Goal: Task Accomplishment & Management: Complete application form

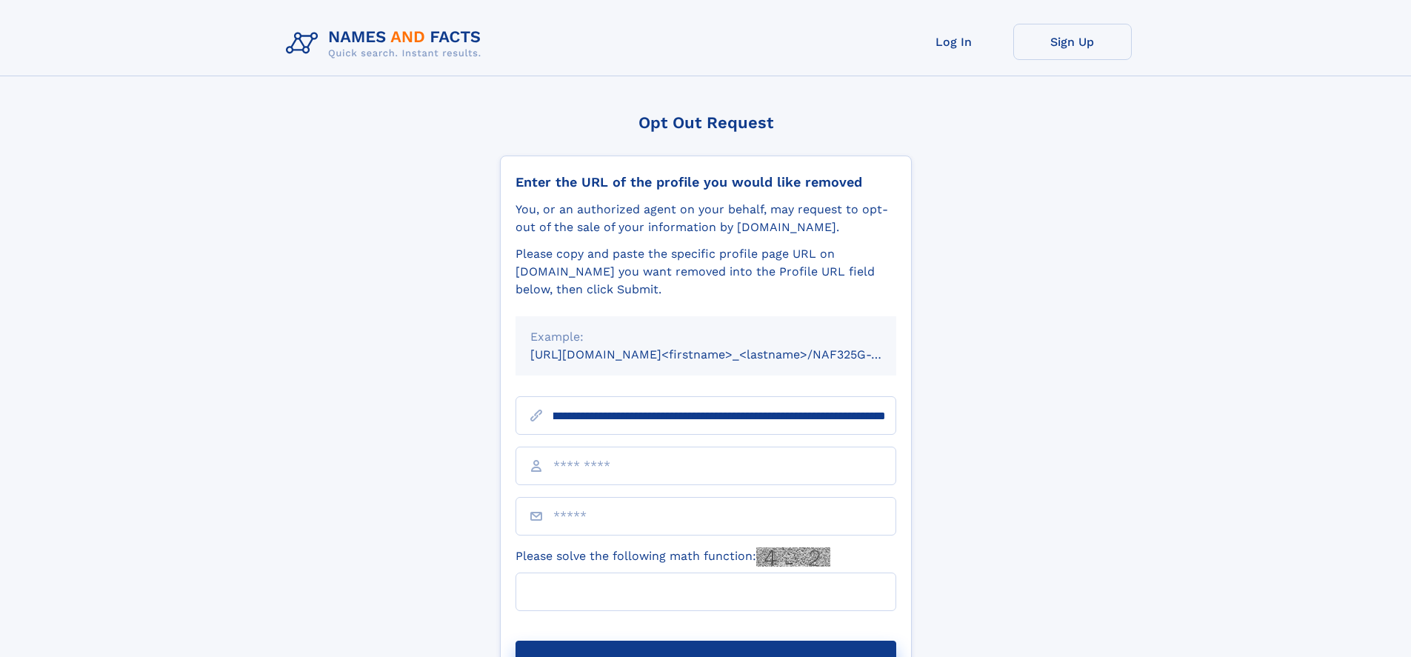
scroll to position [0, 159]
type input "**********"
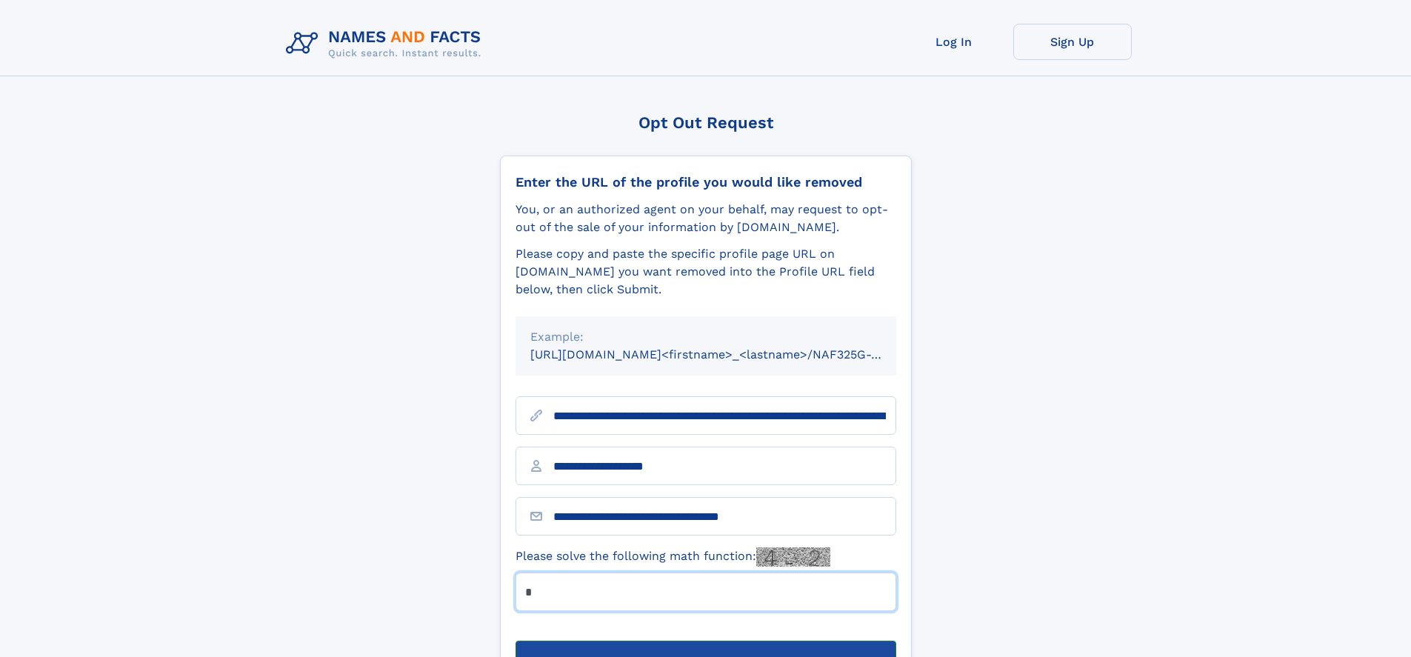
type input "*"
click at [705, 641] on button "Submit Opt Out Request" at bounding box center [706, 664] width 381 height 47
